Goal: Task Accomplishment & Management: Manage account settings

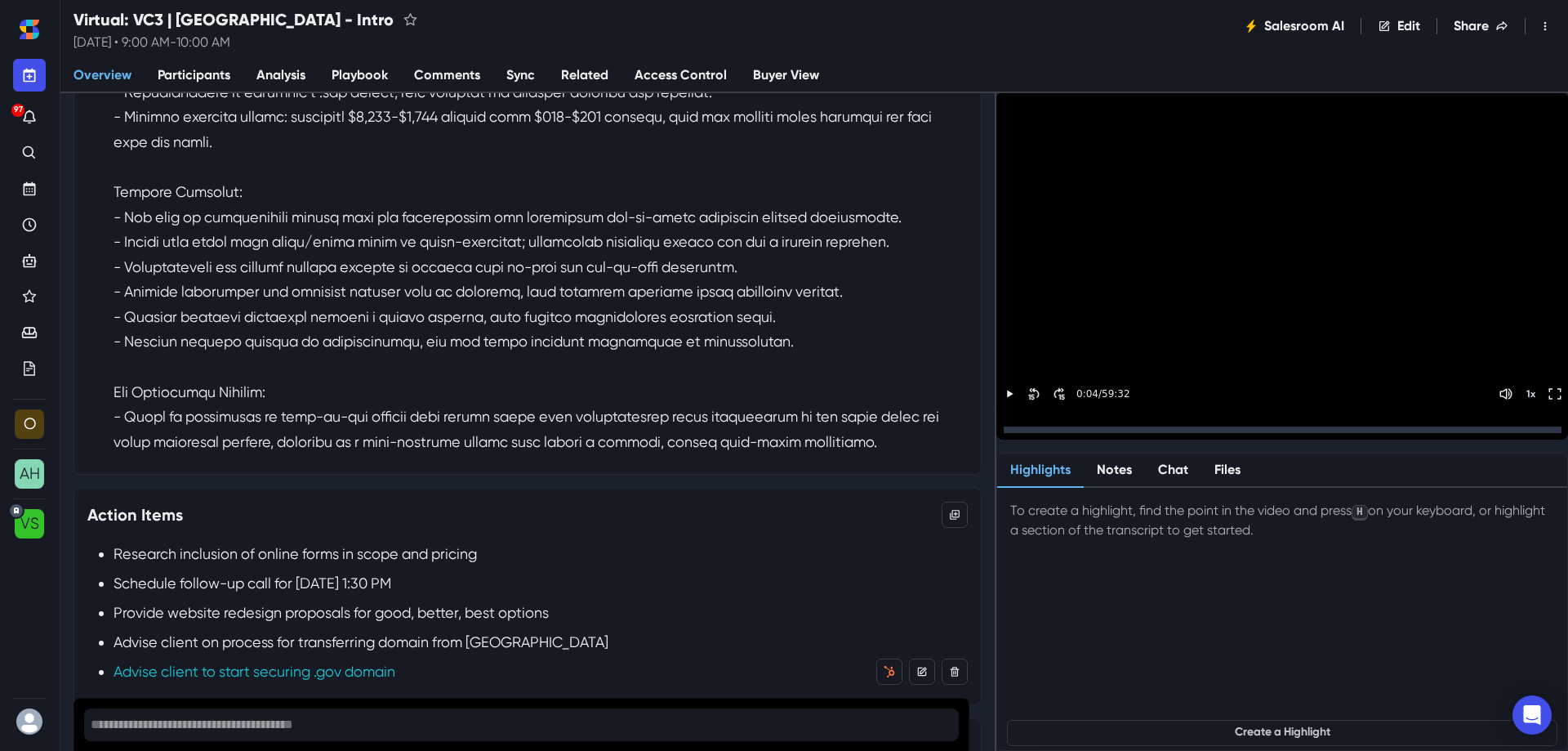
scroll to position [490, 0]
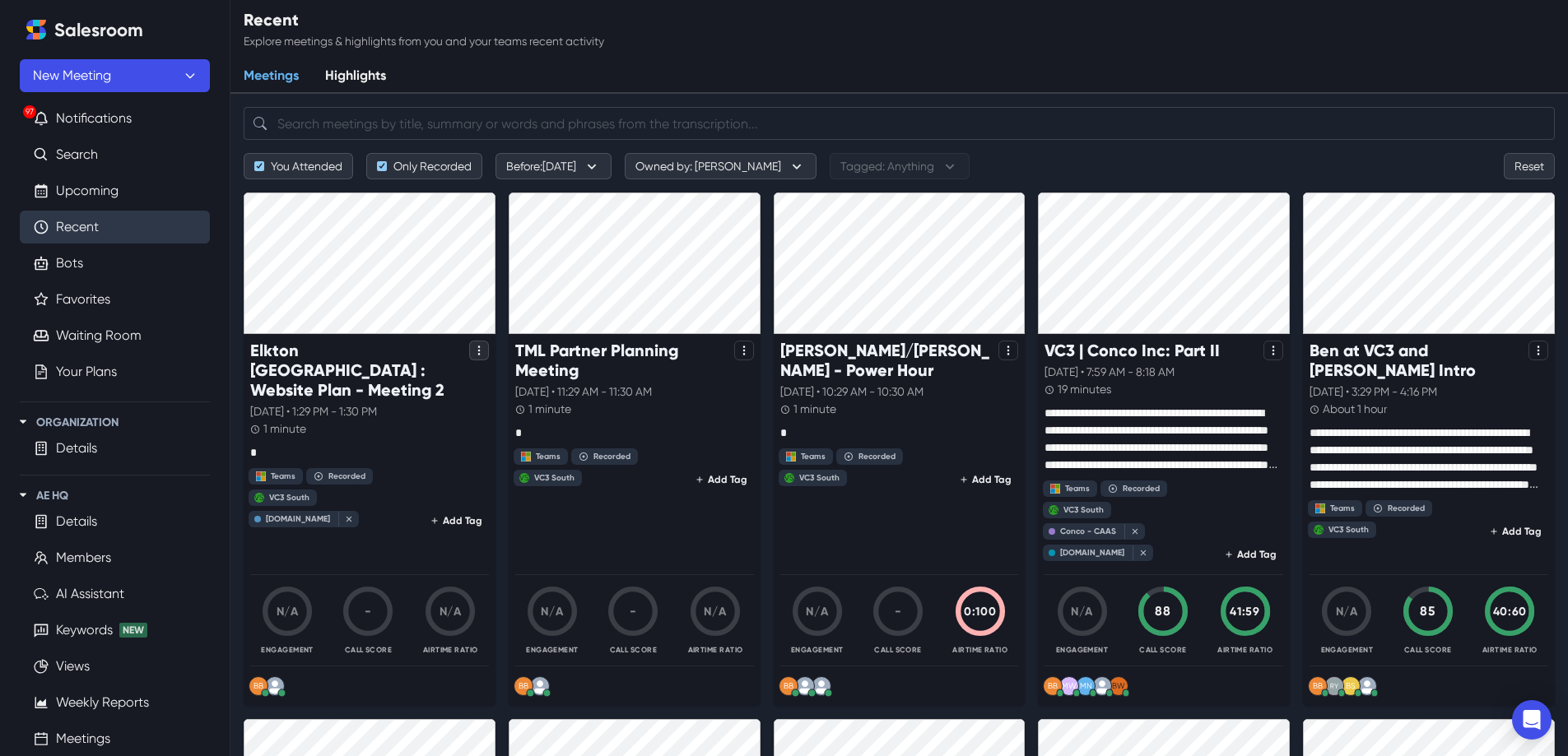
click at [475, 349] on icon "Options" at bounding box center [479, 350] width 12 height 12
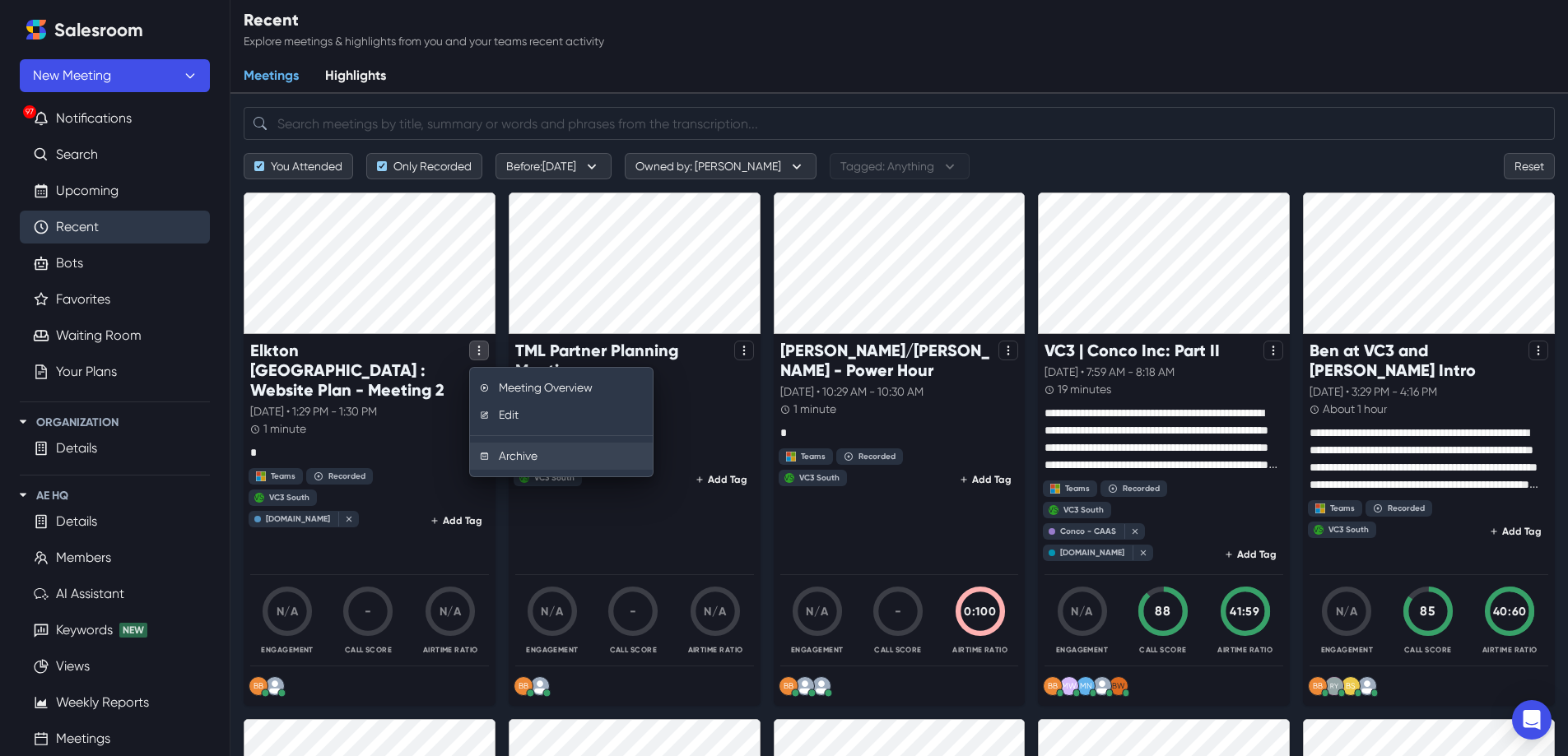
click at [520, 459] on button "Archive" at bounding box center [561, 456] width 183 height 27
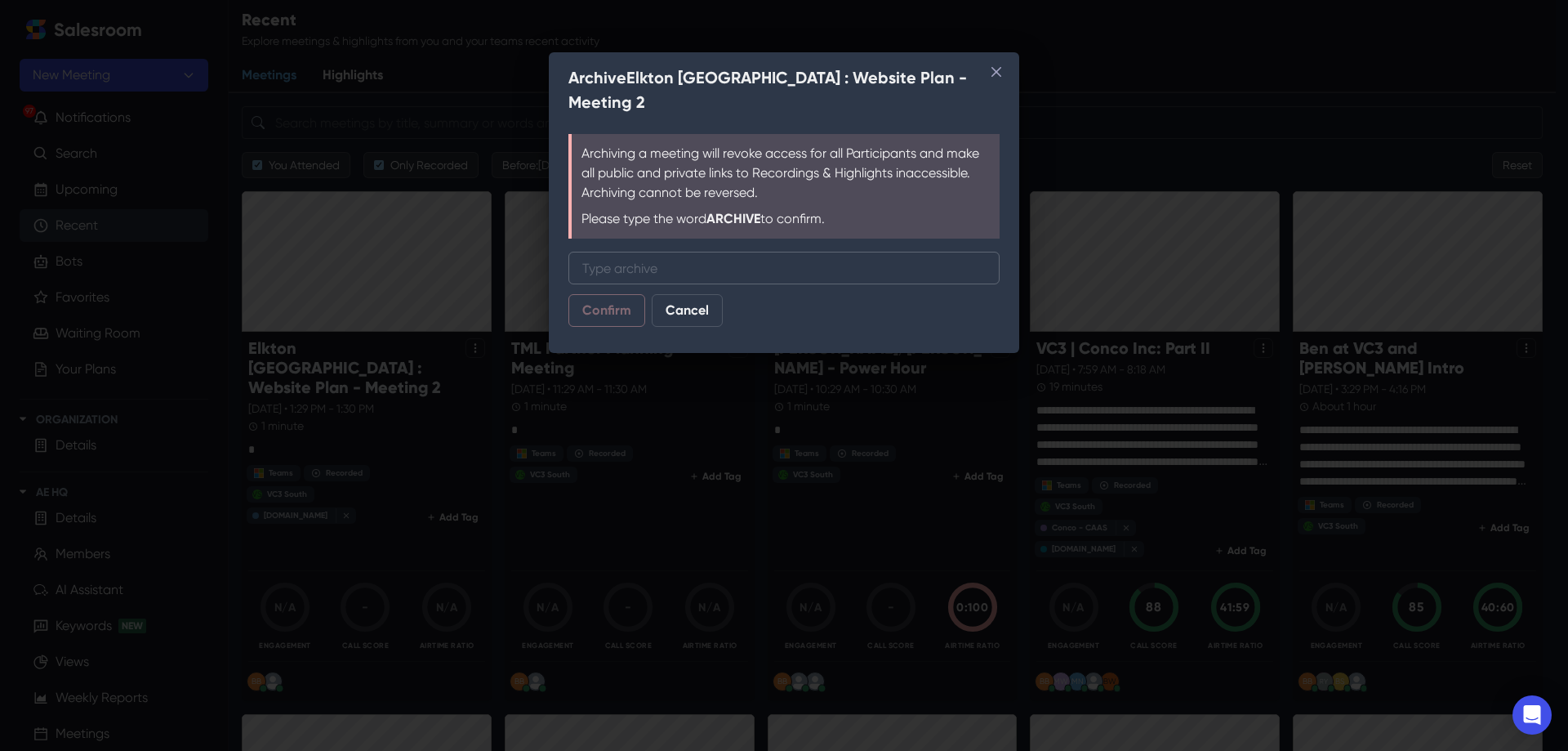
click at [614, 251] on input "Type "archive"" at bounding box center [784, 267] width 431 height 32
type input "archive"
click at [592, 294] on button "Confirm" at bounding box center [607, 310] width 77 height 32
